Goal: Information Seeking & Learning: Learn about a topic

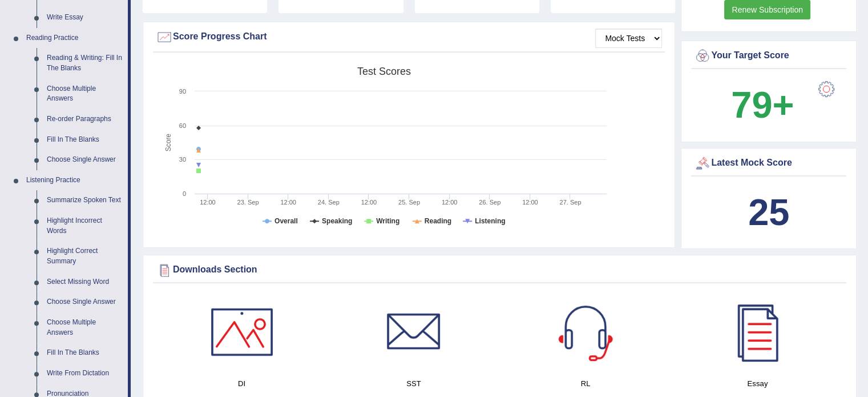
scroll to position [327, 0]
click at [59, 56] on link "Reading & Writing: Fill In The Blanks" at bounding box center [85, 62] width 86 height 30
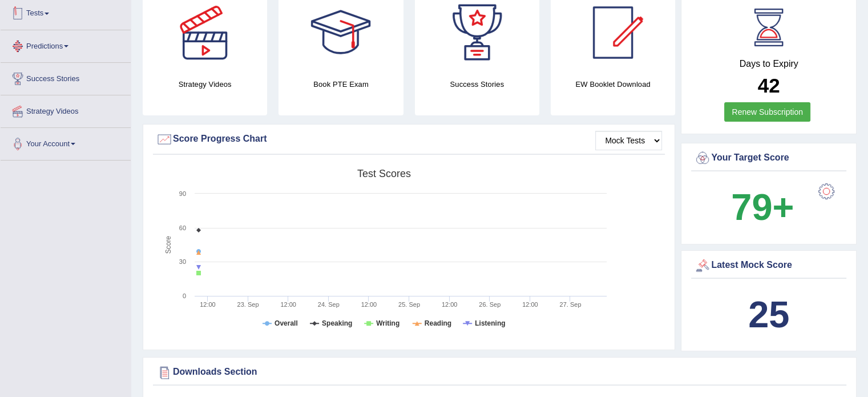
scroll to position [264, 0]
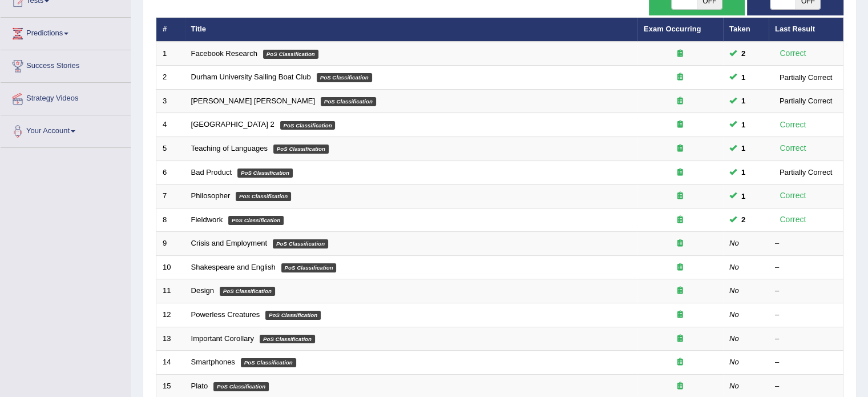
scroll to position [106, 0]
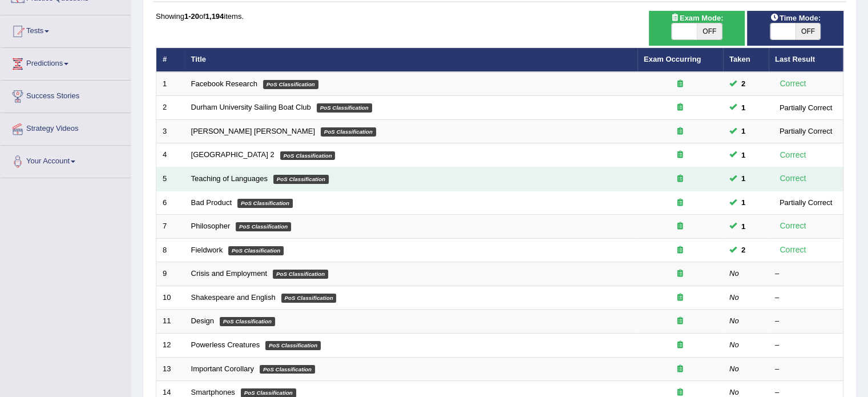
click at [284, 175] on em "PoS Classification" at bounding box center [300, 179] width 55 height 9
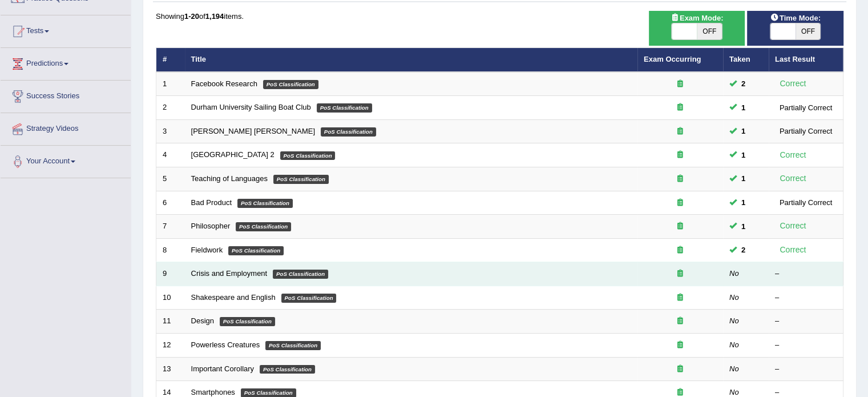
click at [295, 271] on em "PoS Classification" at bounding box center [300, 273] width 55 height 9
click at [233, 273] on link "Crisis and Employment" at bounding box center [229, 273] width 76 height 9
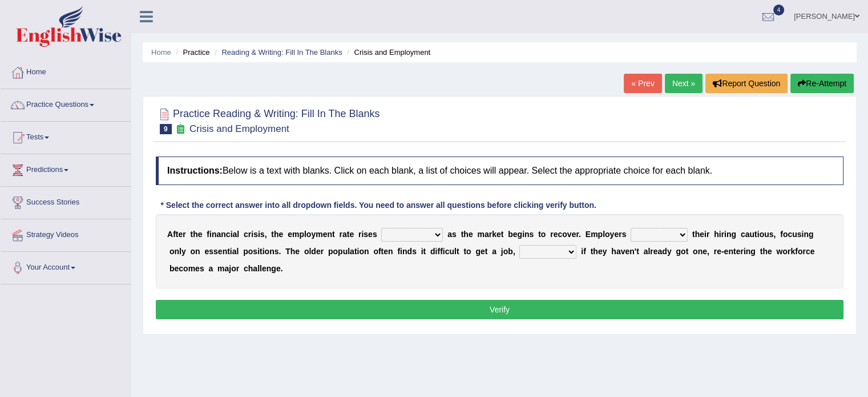
click at [402, 232] on select "normally conversely strenuously sharply" at bounding box center [412, 235] width 62 height 14
click at [536, 237] on b at bounding box center [535, 233] width 5 height 9
click at [706, 236] on b "r" at bounding box center [707, 233] width 3 height 9
